Goal: Find contact information: Find contact information

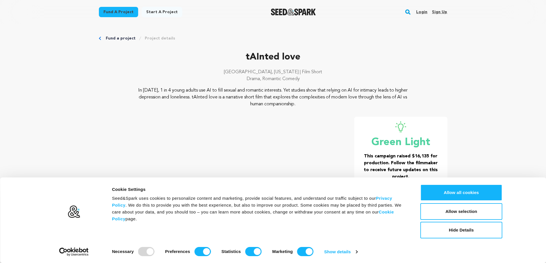
click at [460, 228] on button "Hide Details" at bounding box center [461, 230] width 82 height 17
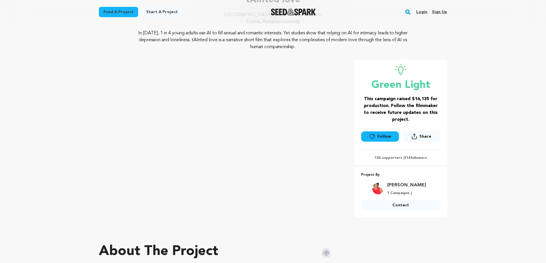
scroll to position [115, 0]
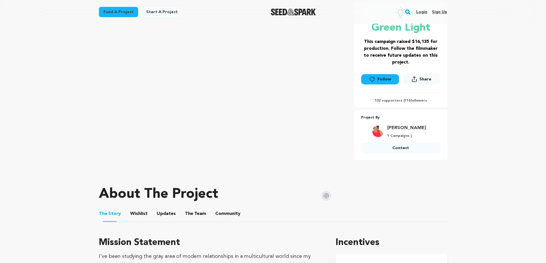
click at [383, 130] on img at bounding box center [377, 131] width 11 height 11
click at [396, 129] on link "[PERSON_NAME]" at bounding box center [406, 128] width 39 height 7
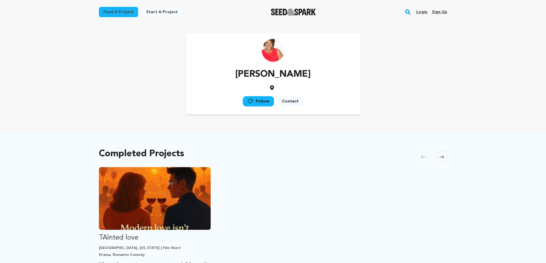
click at [271, 48] on img at bounding box center [272, 50] width 23 height 23
click at [291, 103] on link "Contact" at bounding box center [290, 101] width 26 height 10
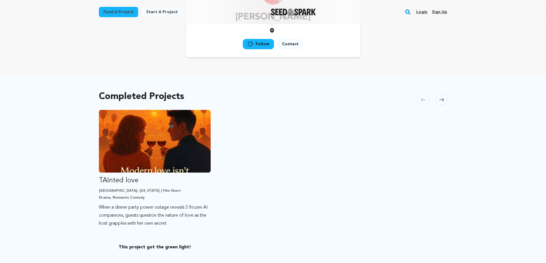
scroll to position [86, 0]
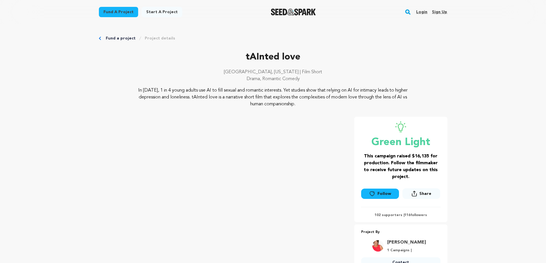
scroll to position [57, 0]
